Goal: Obtain resource: Download file/media

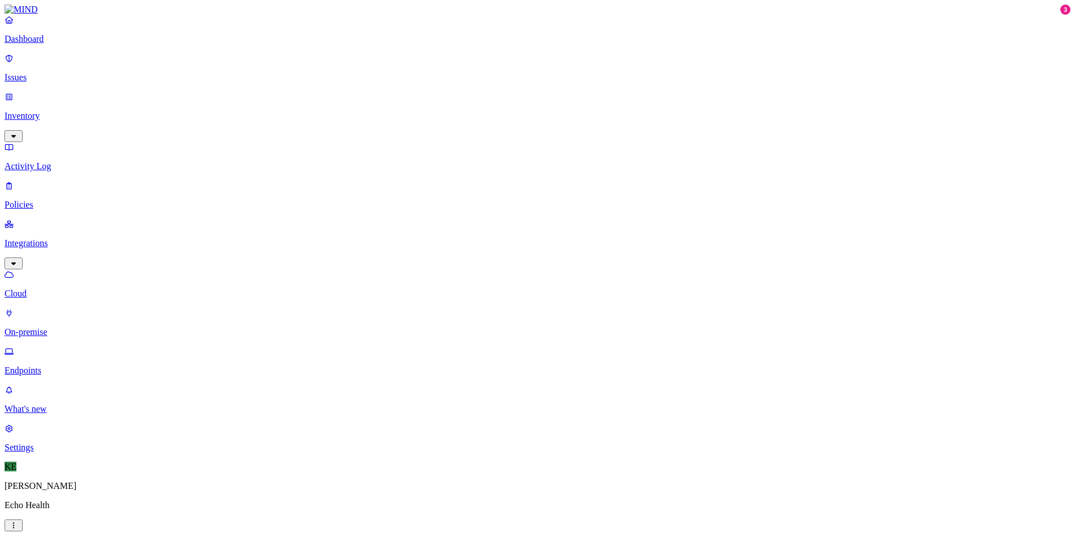
click at [42, 200] on p "Policies" at bounding box center [538, 205] width 1066 height 10
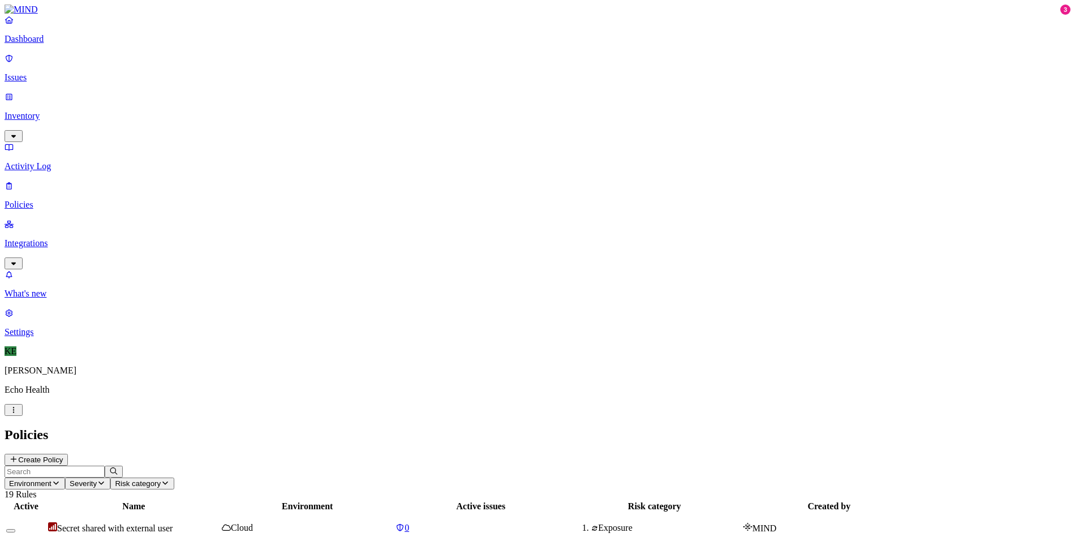
click at [161, 479] on span "Risk category" at bounding box center [138, 483] width 46 height 8
click at [439, 427] on div "Policies Create Policy" at bounding box center [538, 446] width 1066 height 38
click at [65, 478] on button "Environment" at bounding box center [35, 484] width 61 height 12
click at [277, 427] on h2 "Policies" at bounding box center [538, 434] width 1066 height 15
click at [53, 111] on p "Inventory" at bounding box center [538, 116] width 1066 height 10
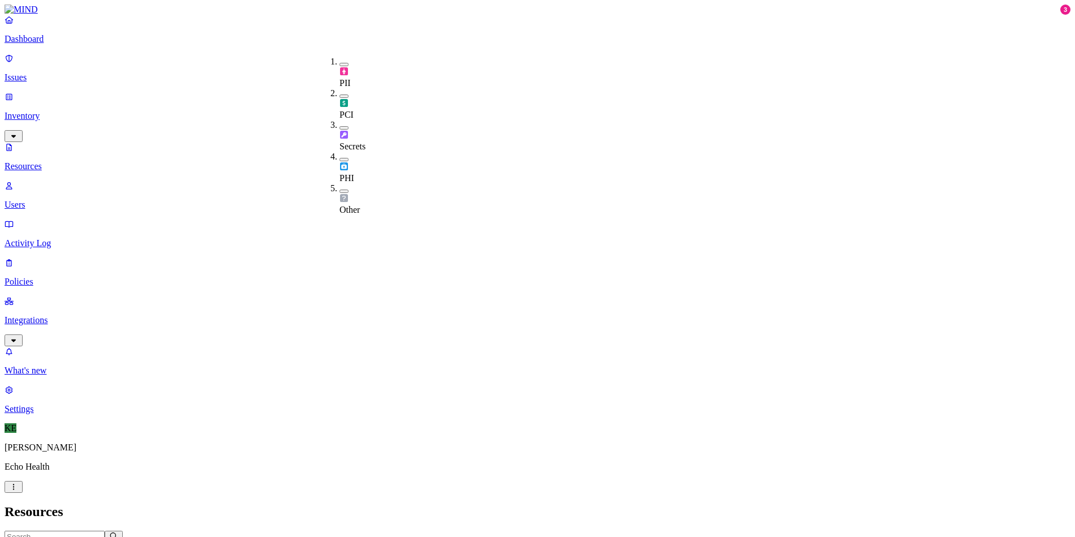
click at [340, 94] on button "button" at bounding box center [344, 95] width 9 height 3
click at [366, 504] on h2 "Resources" at bounding box center [538, 511] width 1066 height 15
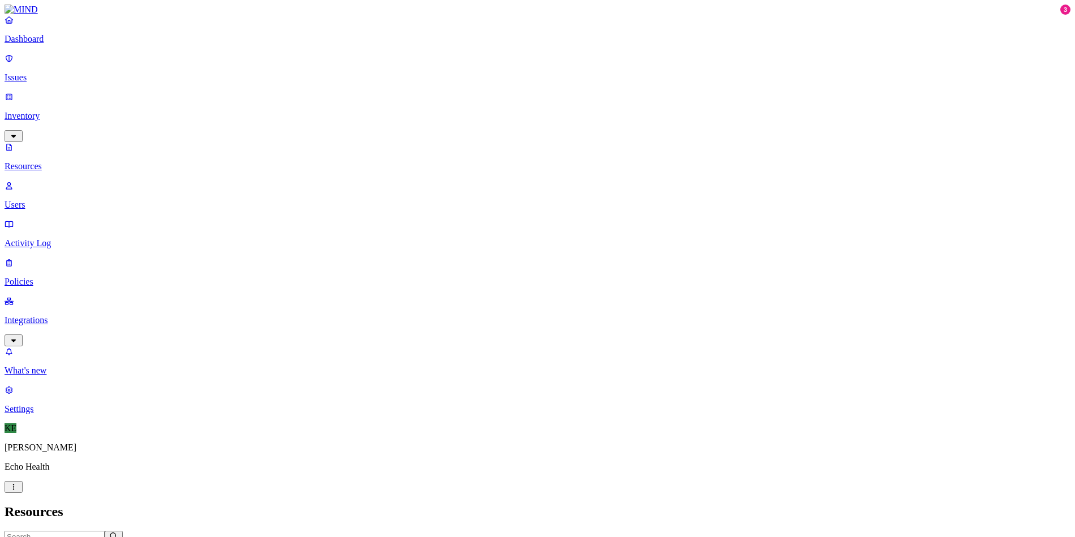
drag, startPoint x: 782, startPoint y: 42, endPoint x: 922, endPoint y: 45, distance: 139.8
copy h3 "Payee Choice Deck [DATE].pptx"
